Goal: Navigation & Orientation: Understand site structure

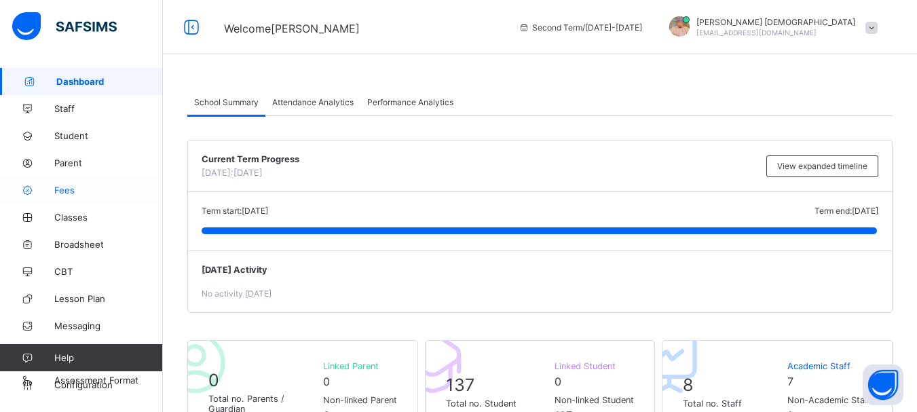
click at [67, 187] on span "Fees" at bounding box center [108, 190] width 109 height 11
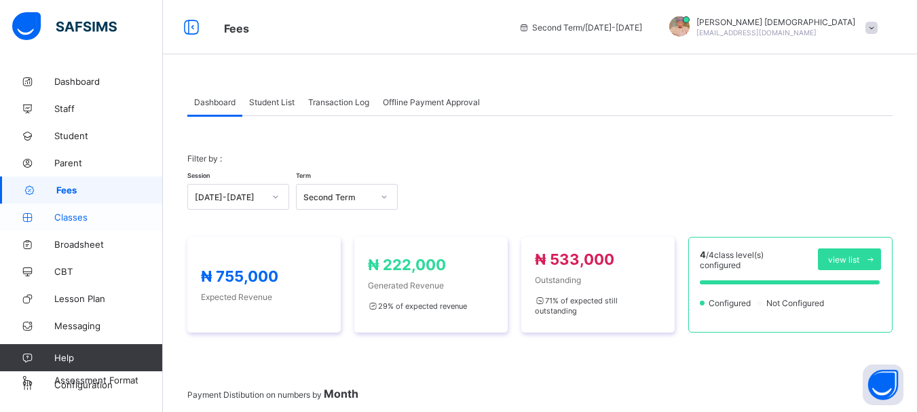
click at [81, 223] on link "Classes" at bounding box center [81, 217] width 163 height 27
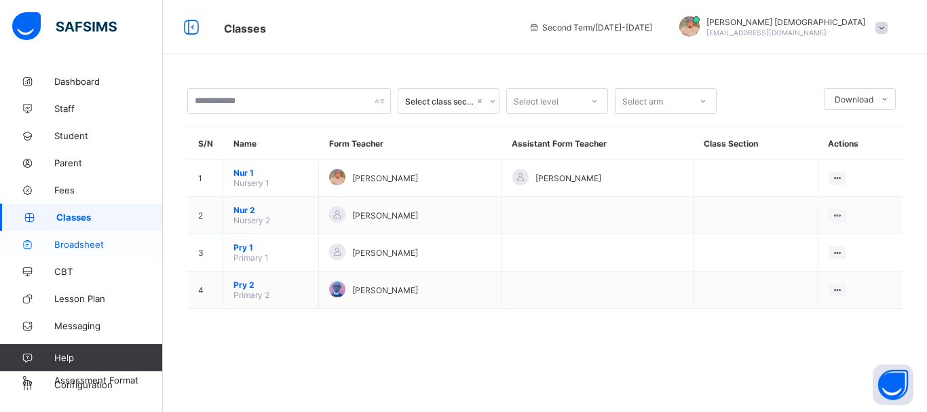
click at [88, 249] on span "Broadsheet" at bounding box center [108, 244] width 109 height 11
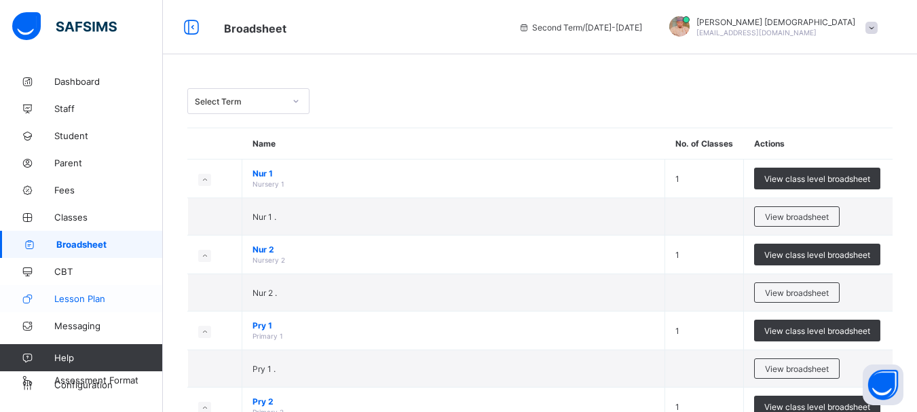
click at [96, 293] on link "Lesson Plan" at bounding box center [81, 298] width 163 height 27
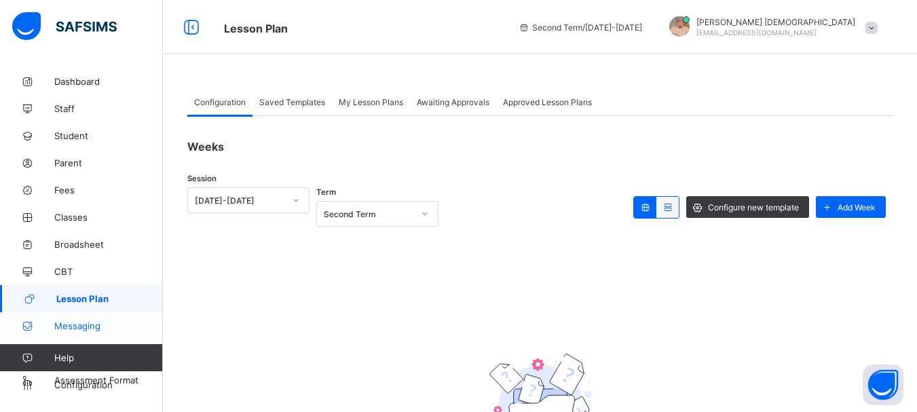
click at [98, 319] on link "Messaging" at bounding box center [81, 325] width 163 height 27
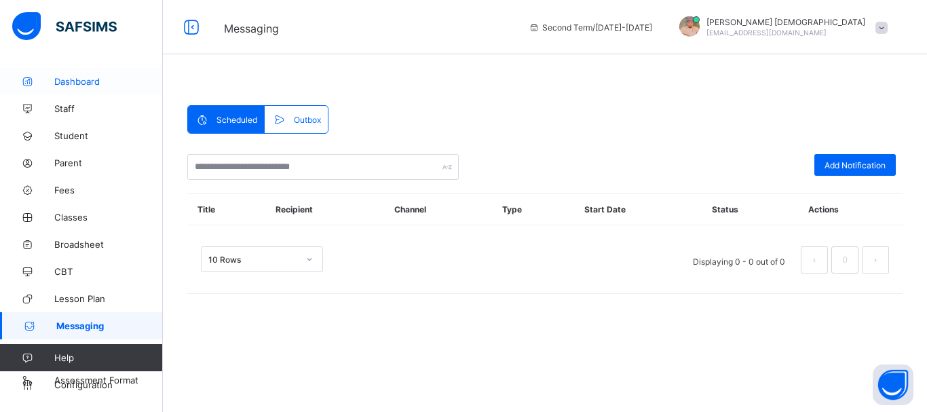
click at [83, 79] on span "Dashboard" at bounding box center [108, 81] width 109 height 11
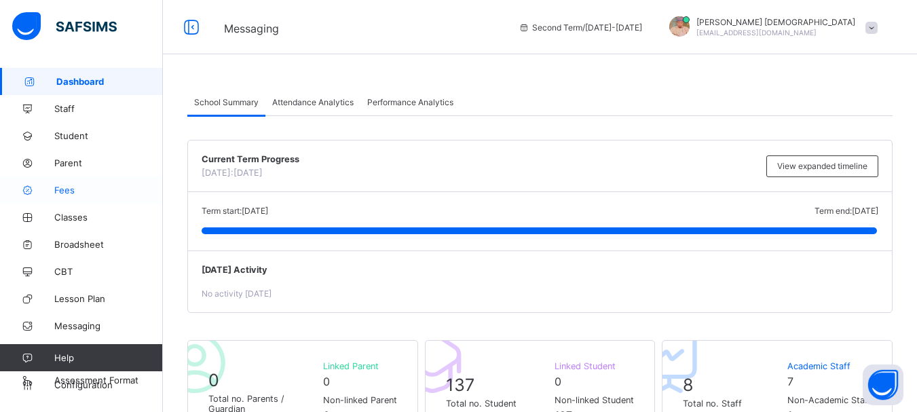
click at [81, 191] on span "Fees" at bounding box center [108, 190] width 109 height 11
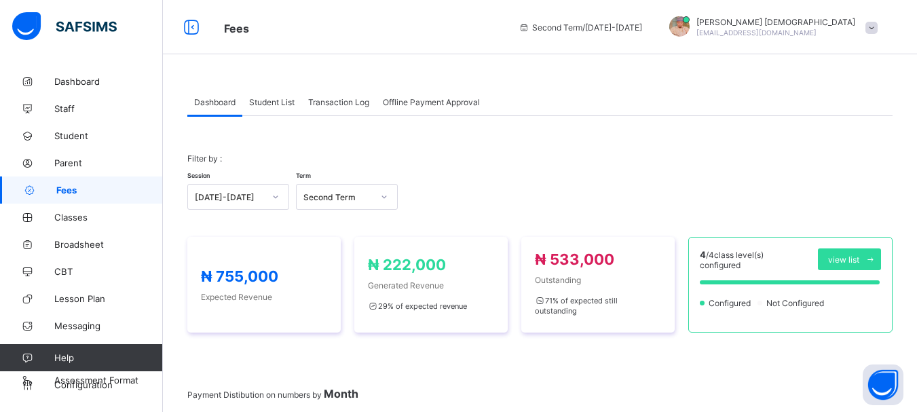
click at [274, 95] on div "Student List" at bounding box center [271, 101] width 59 height 27
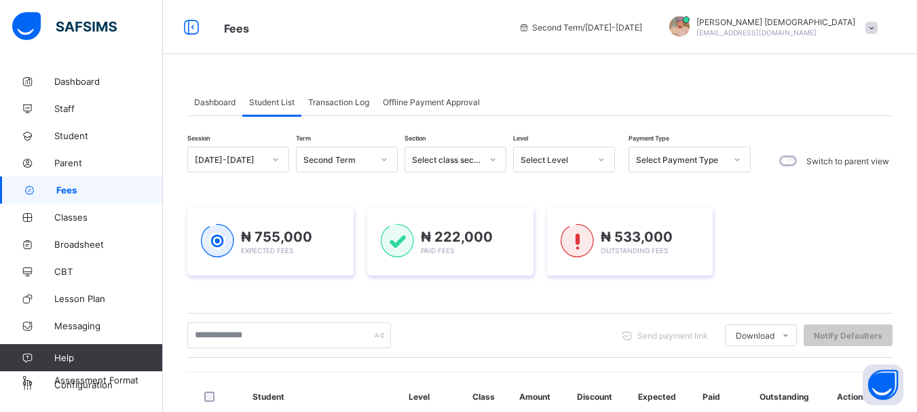
click at [351, 105] on span "Transaction Log" at bounding box center [338, 102] width 61 height 10
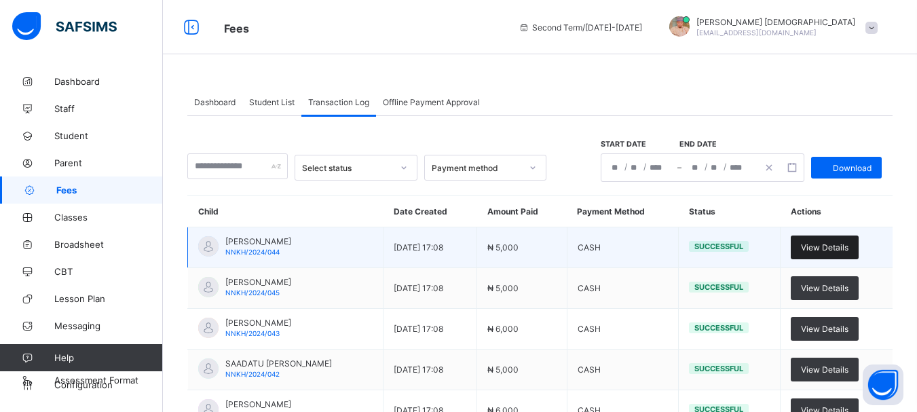
click at [848, 251] on span "View Details" at bounding box center [825, 247] width 48 height 10
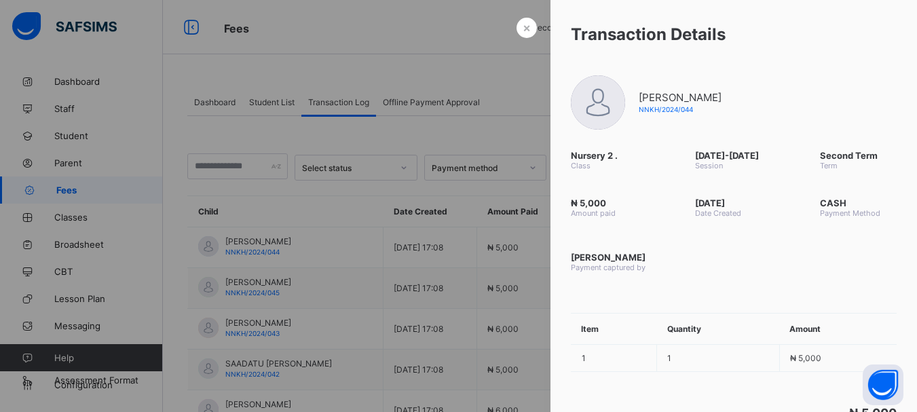
click at [409, 71] on div at bounding box center [458, 206] width 917 height 412
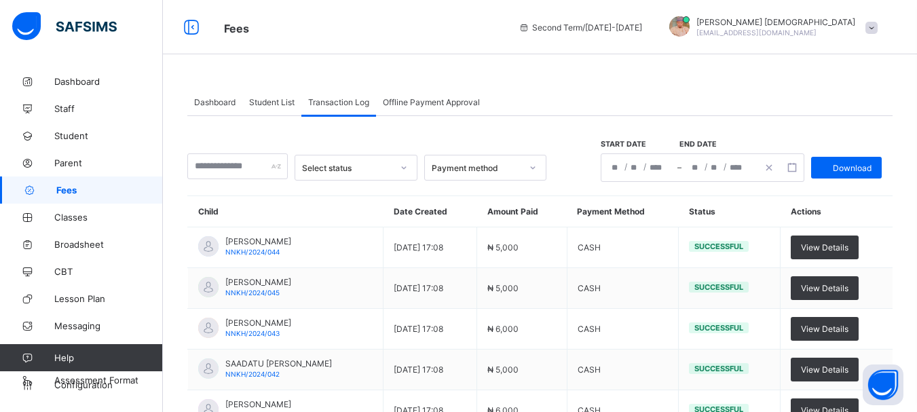
click at [409, 95] on div "Offline Payment Approval" at bounding box center [431, 101] width 111 height 27
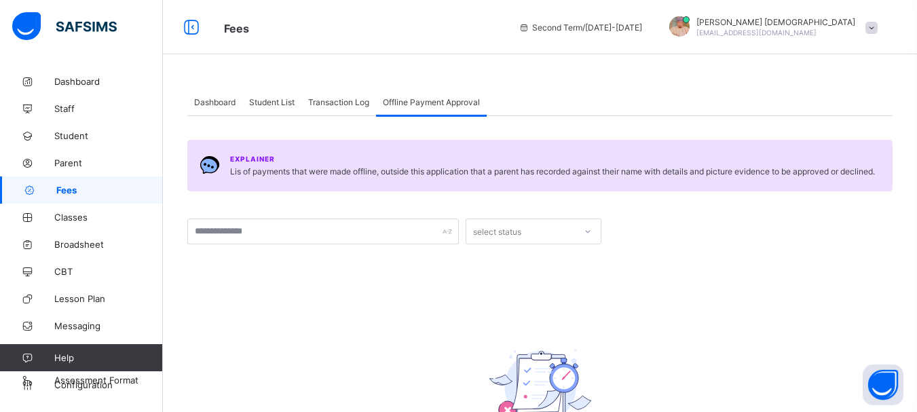
click at [367, 94] on div "Transaction Log" at bounding box center [338, 101] width 75 height 27
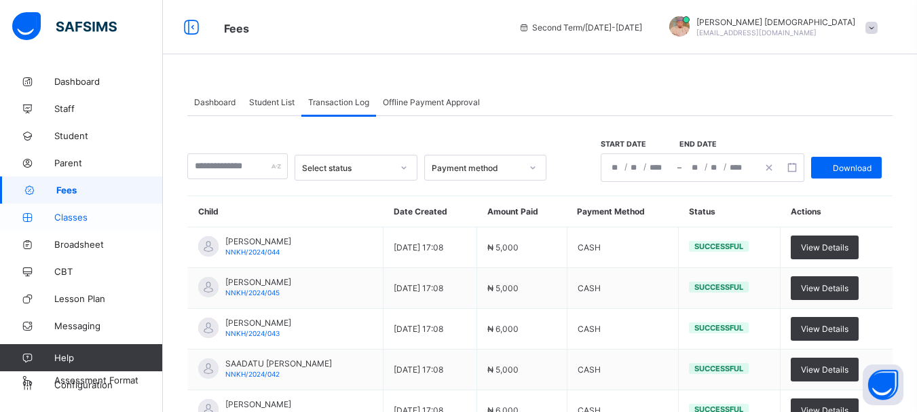
click at [82, 226] on link "Classes" at bounding box center [81, 217] width 163 height 27
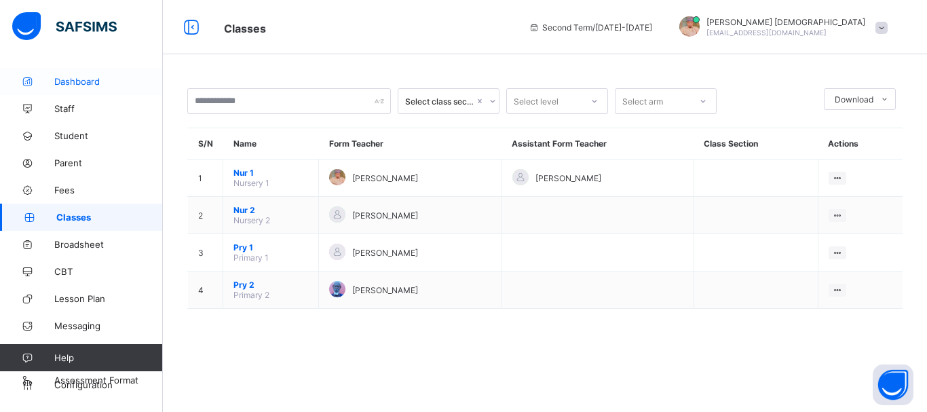
click at [68, 83] on span "Dashboard" at bounding box center [108, 81] width 109 height 11
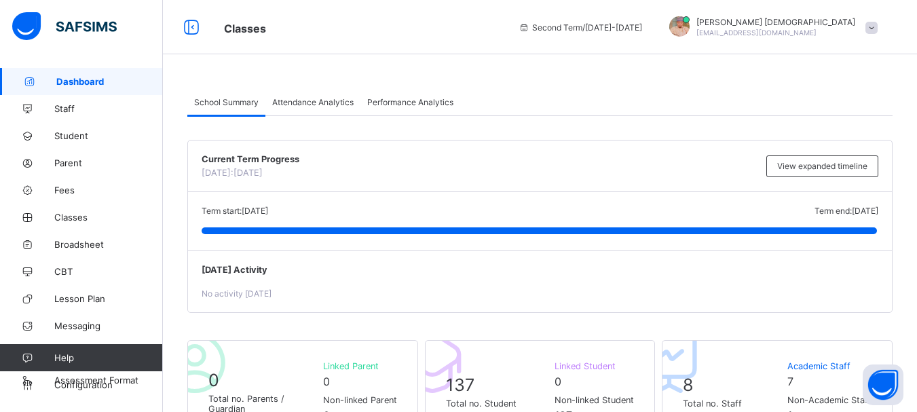
click at [316, 103] on span "Attendance Analytics" at bounding box center [312, 102] width 81 height 10
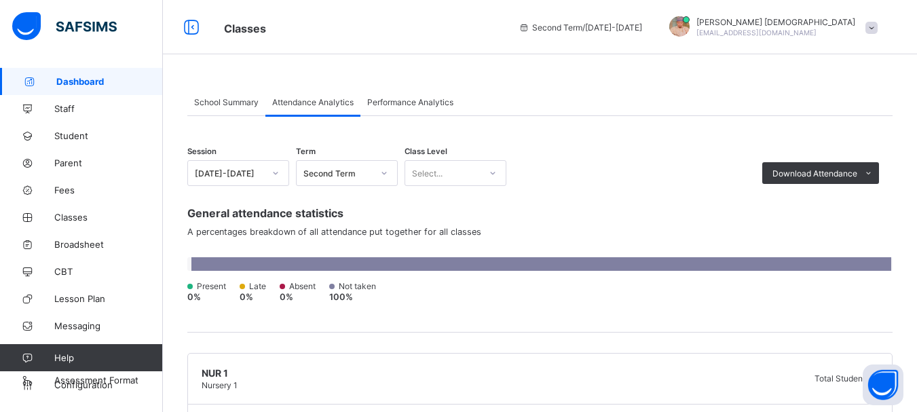
click at [401, 98] on span "Performance Analytics" at bounding box center [410, 102] width 86 height 10
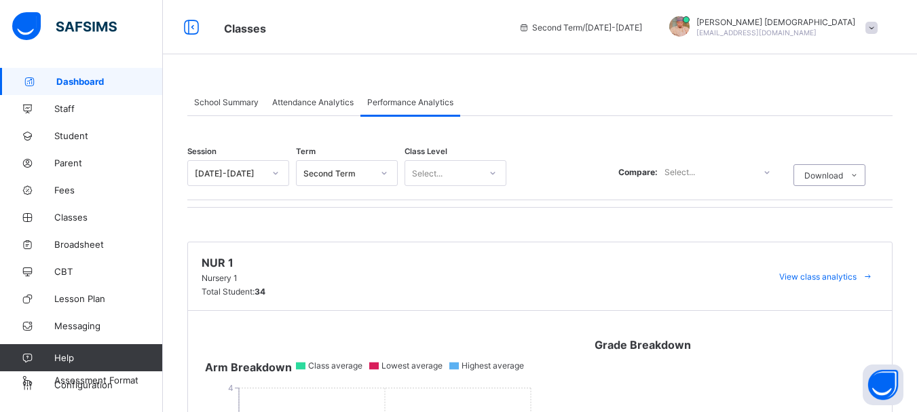
click at [344, 107] on span "Attendance Analytics" at bounding box center [312, 102] width 81 height 10
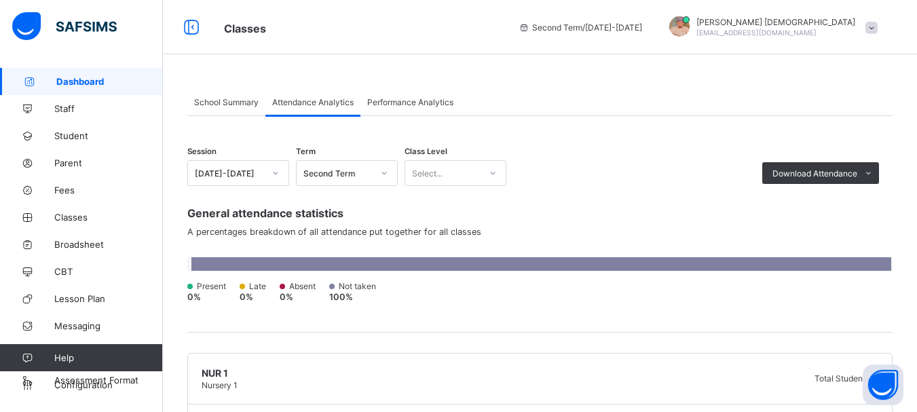
click at [247, 105] on span "School Summary" at bounding box center [226, 102] width 64 height 10
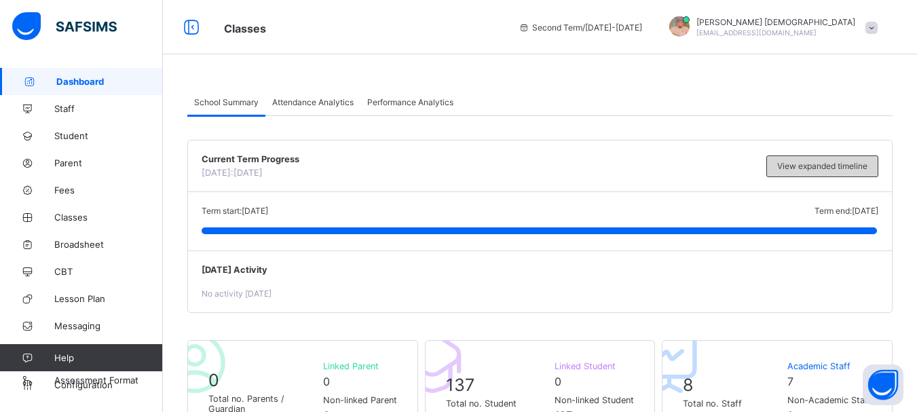
click at [835, 159] on div "View expanded timeline" at bounding box center [822, 166] width 112 height 22
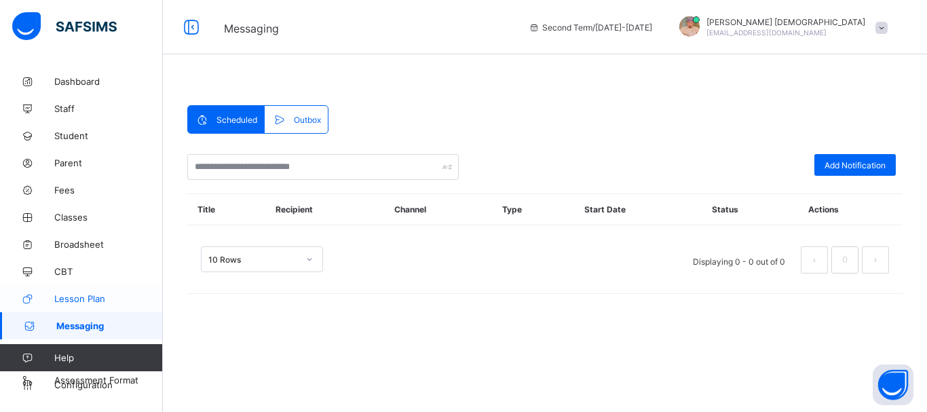
click at [88, 301] on span "Lesson Plan" at bounding box center [108, 298] width 109 height 11
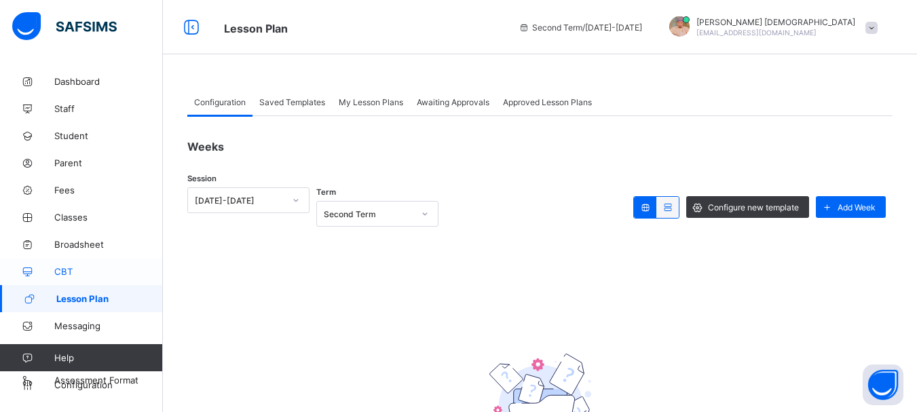
click at [81, 260] on link "CBT" at bounding box center [81, 271] width 163 height 27
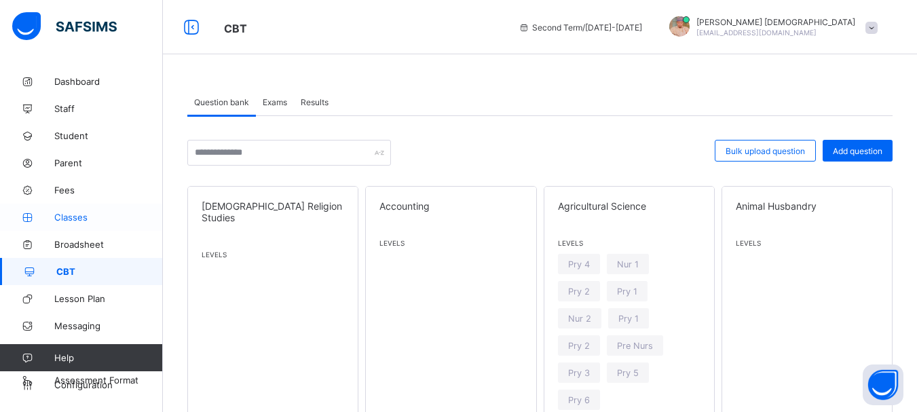
click at [89, 214] on span "Classes" at bounding box center [108, 217] width 109 height 11
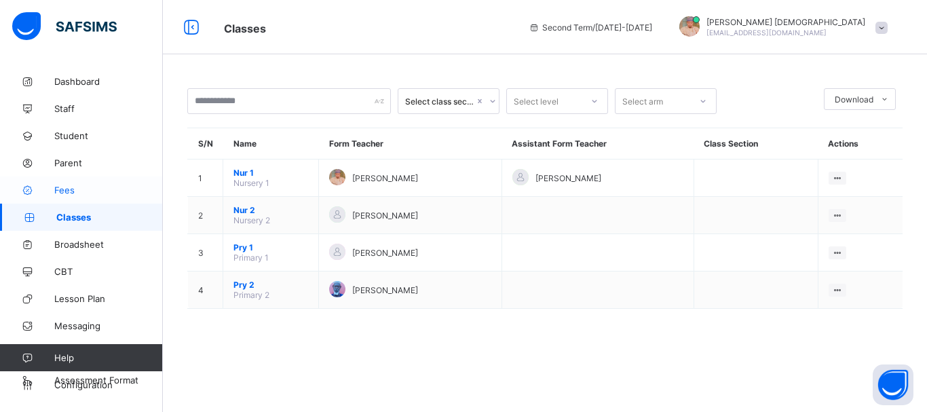
click at [89, 187] on span "Fees" at bounding box center [108, 190] width 109 height 11
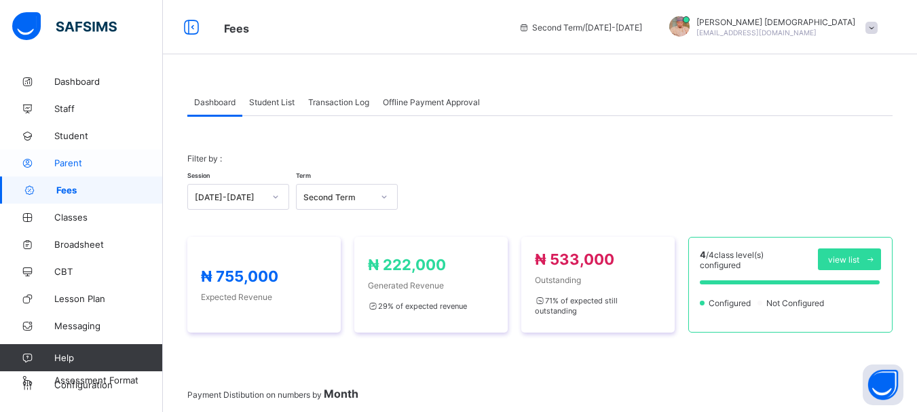
click at [84, 167] on span "Parent" at bounding box center [108, 162] width 109 height 11
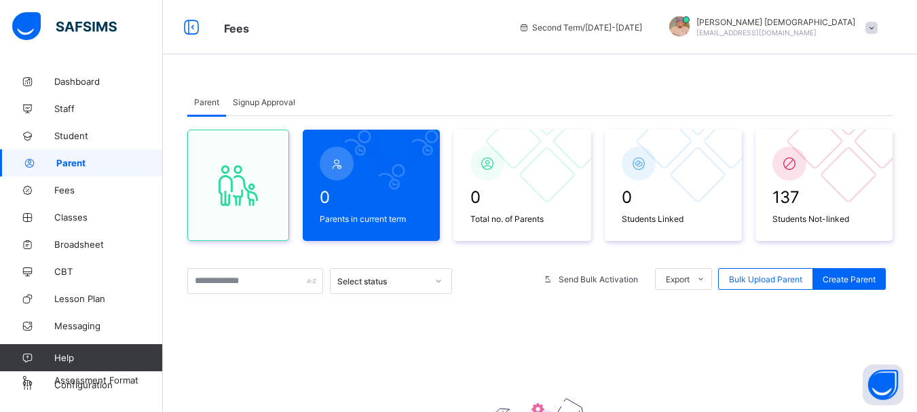
click at [251, 107] on span "Signup Approval" at bounding box center [264, 102] width 62 height 10
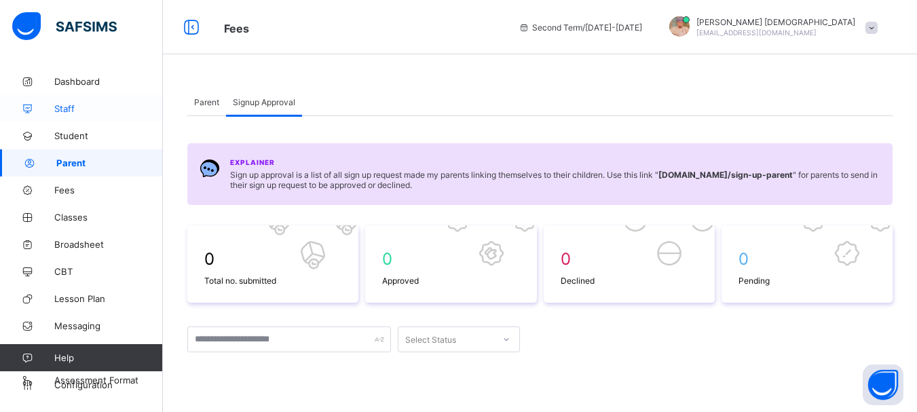
click at [75, 107] on span "Staff" at bounding box center [108, 108] width 109 height 11
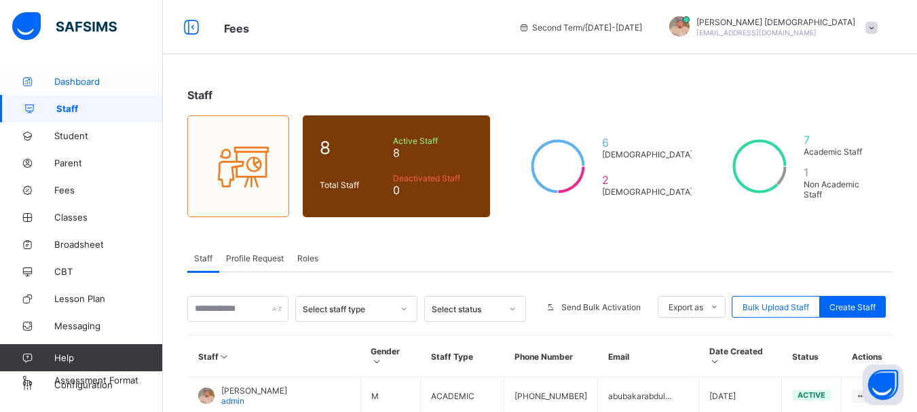
click at [79, 79] on span "Dashboard" at bounding box center [108, 81] width 109 height 11
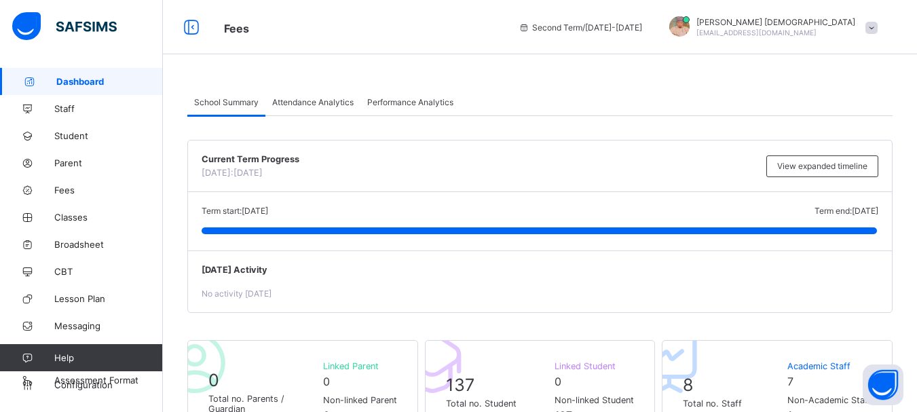
click at [747, 284] on div "[DATE] Activity No activity [DATE]" at bounding box center [540, 281] width 704 height 62
